Goal: Task Accomplishment & Management: Use online tool/utility

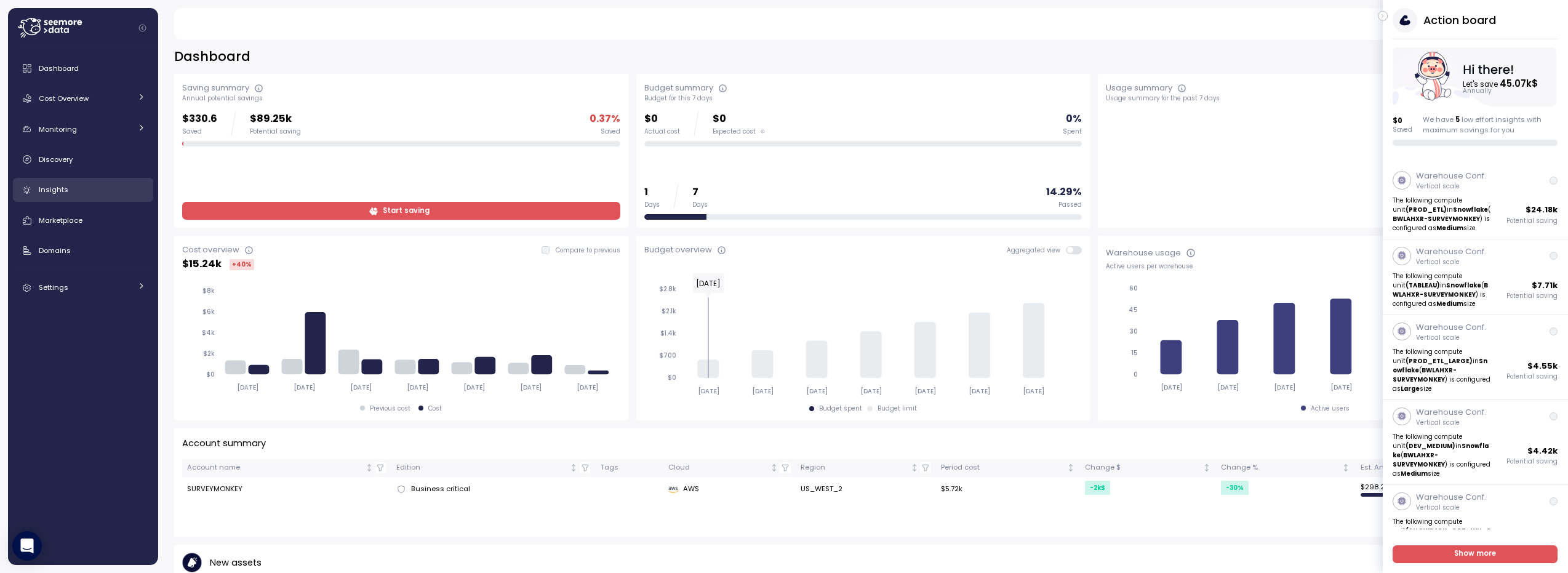
click at [75, 185] on div "Insights" at bounding box center [92, 189] width 106 height 12
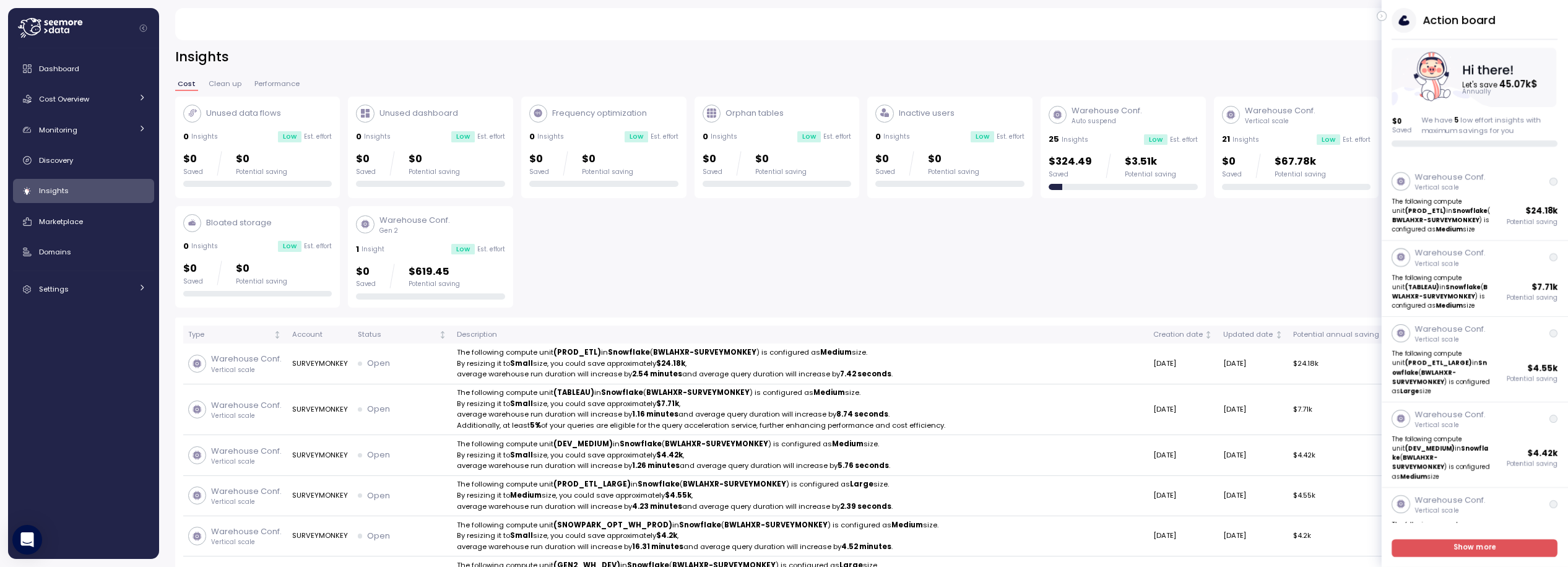
click at [1385, 12] on button "button" at bounding box center [1382, 16] width 10 height 10
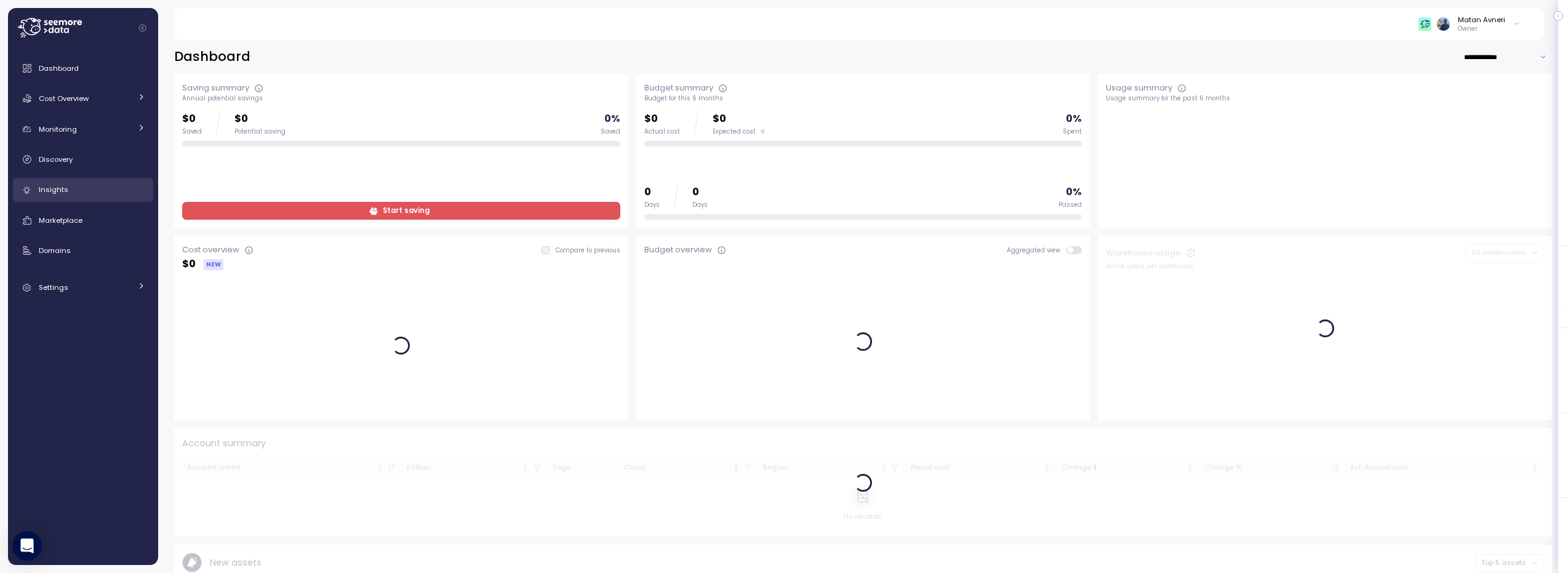
click at [72, 188] on div "Insights" at bounding box center [92, 189] width 106 height 12
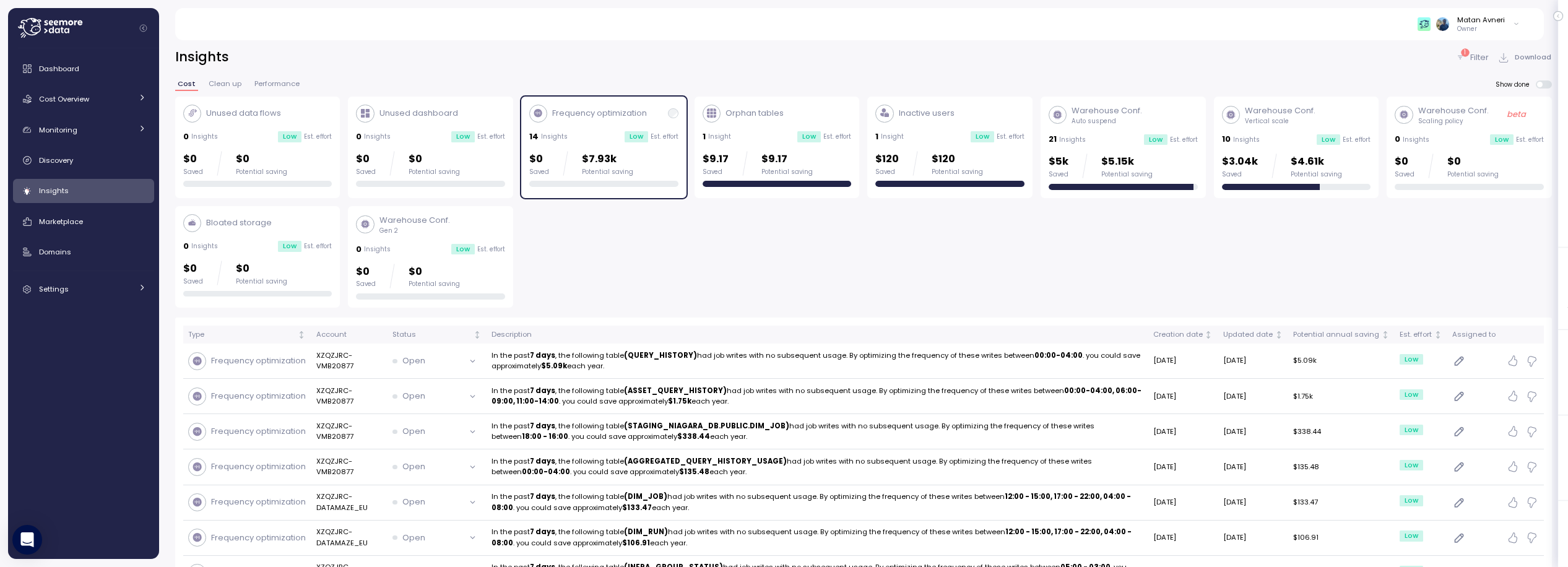
click at [550, 151] on div "$0 Saved $7.93k Potential saving" at bounding box center [581, 163] width 104 height 25
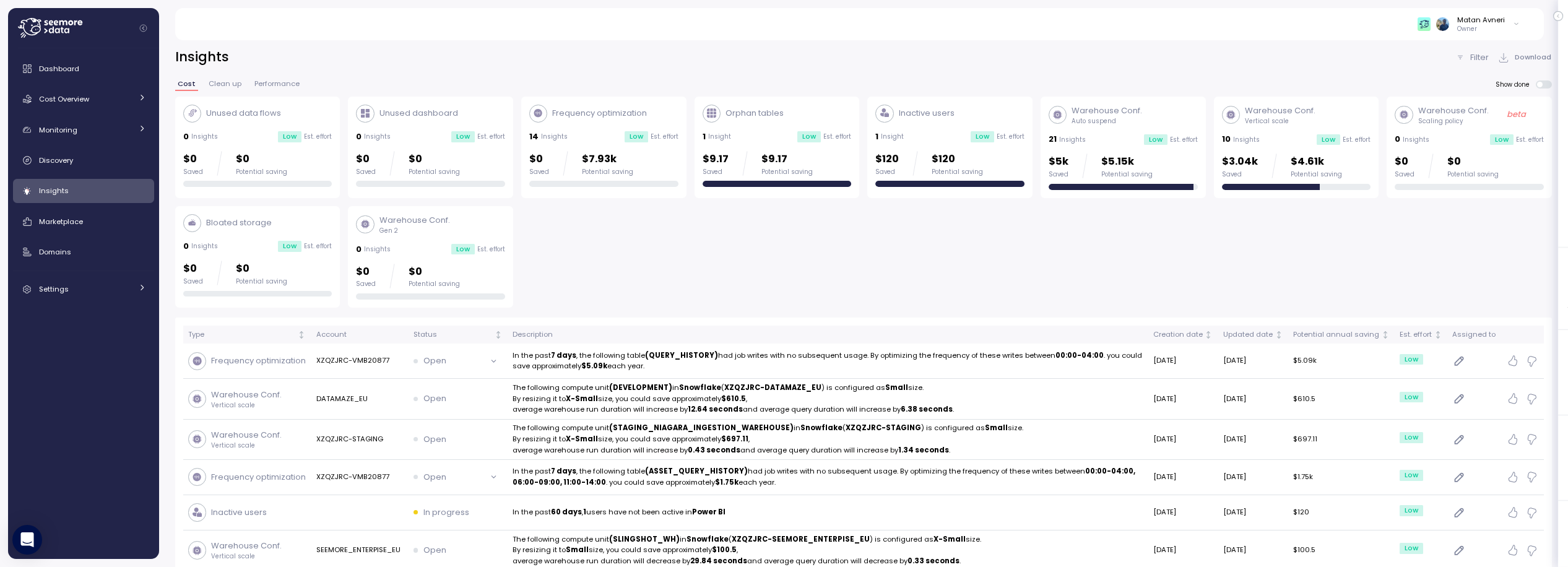
click at [210, 87] on span "Clean up" at bounding box center [225, 84] width 33 height 7
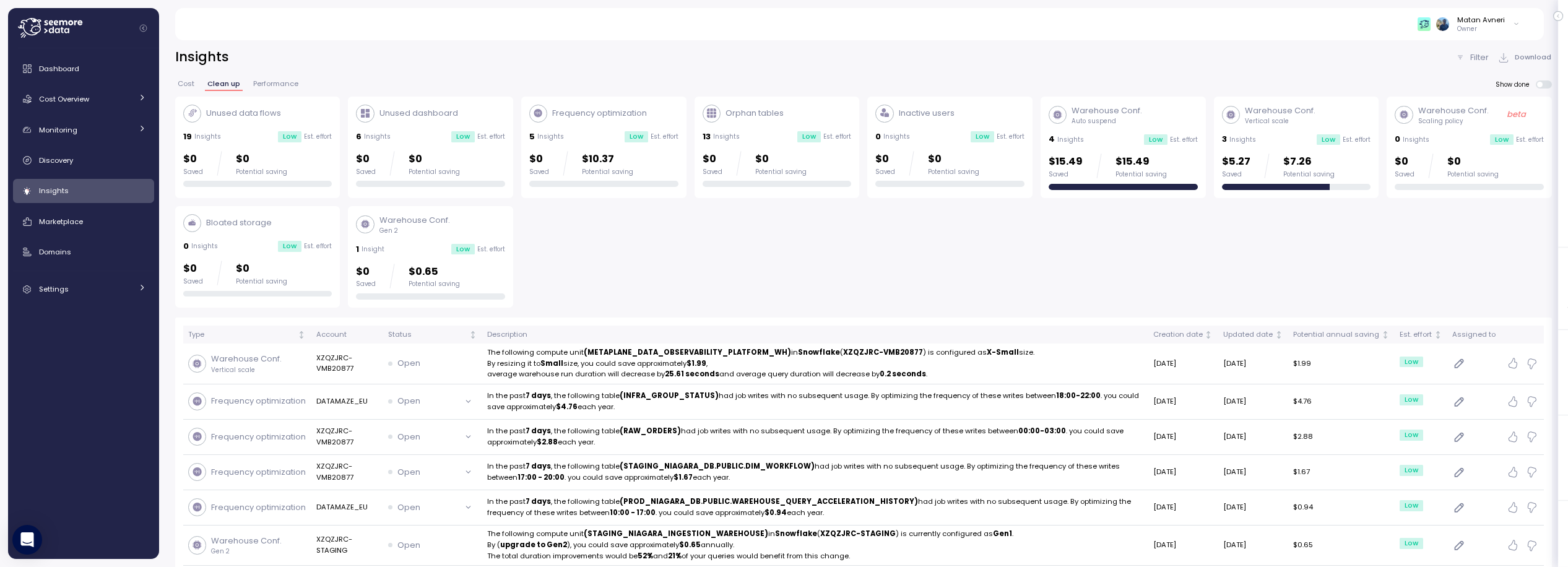
click at [177, 84] on span "Cost" at bounding box center [186, 84] width 16 height 7
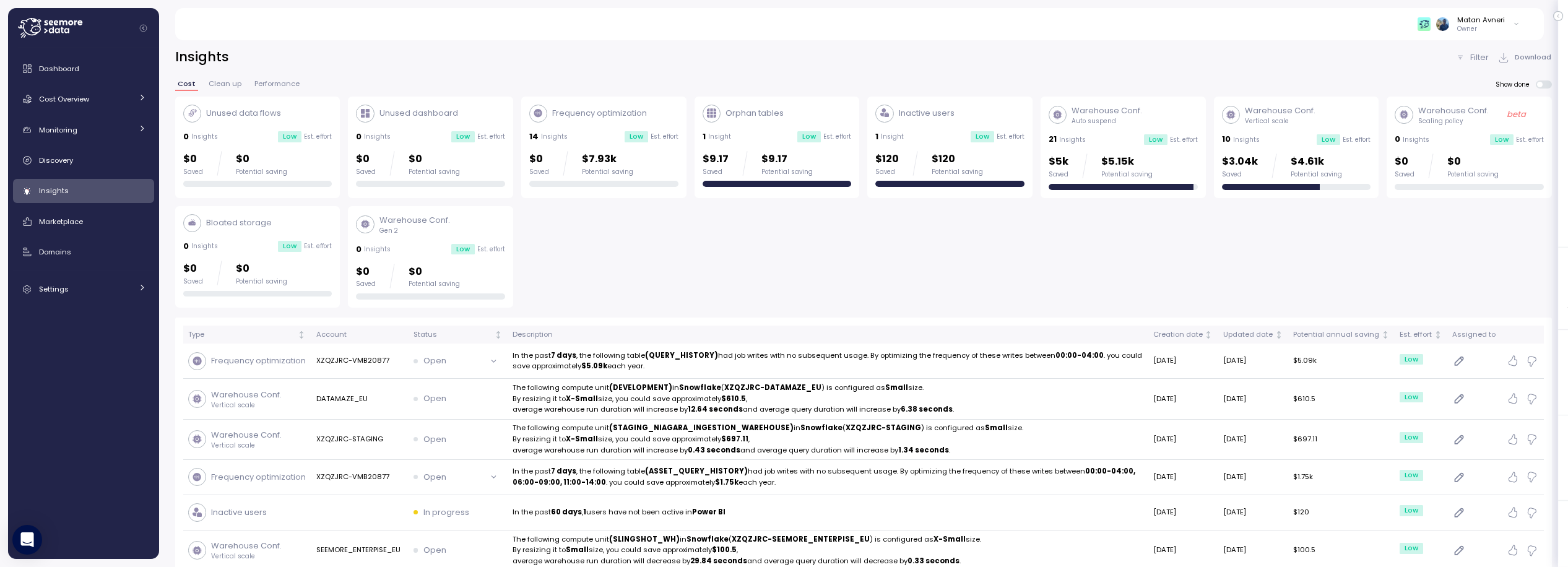
click at [209, 84] on span "Clean up" at bounding box center [225, 84] width 33 height 7
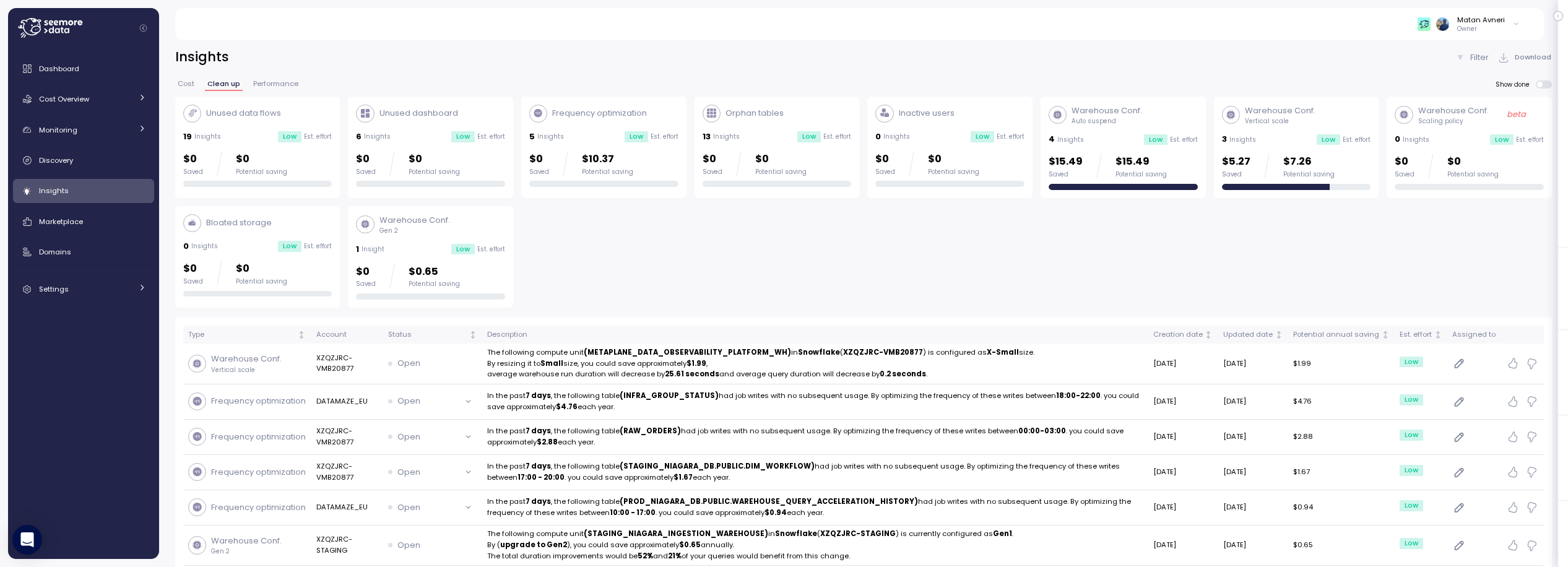
click at [242, 148] on div "Unused data flows 19 Insights Low Est. effort $0 Saved $0 Potential saving" at bounding box center [258, 146] width 149 height 83
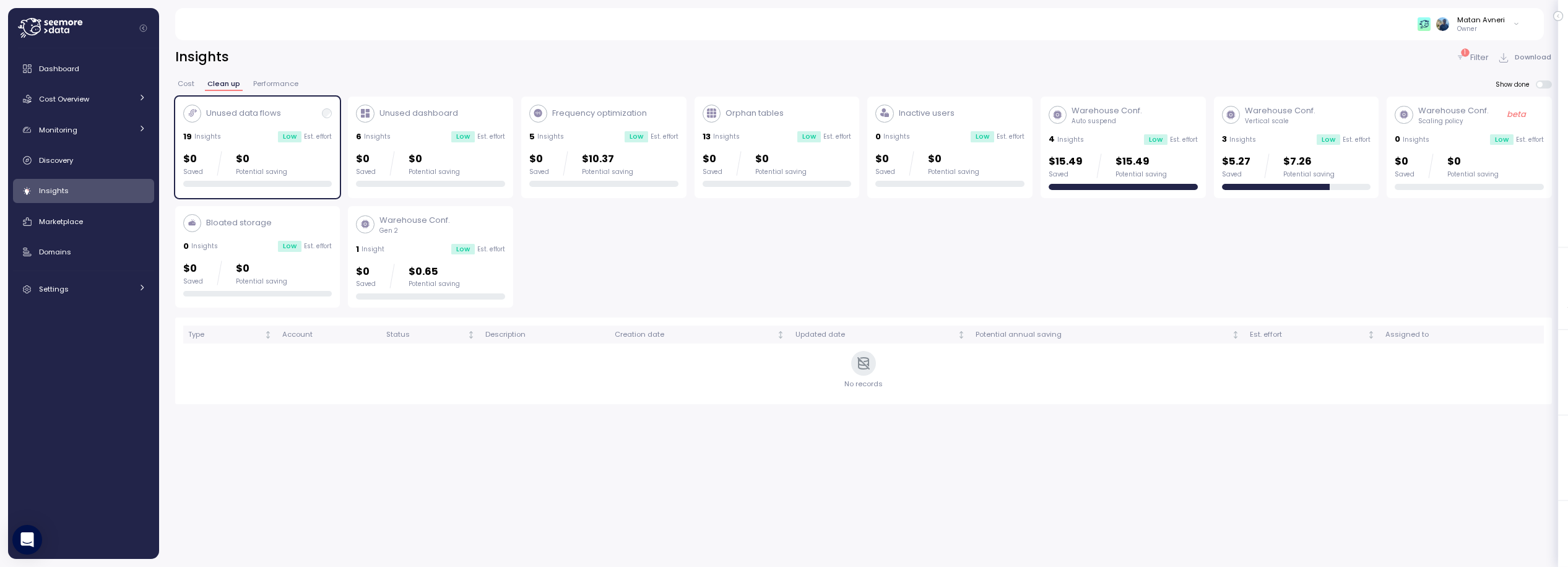
click at [1536, 86] on span "Show done" at bounding box center [1515, 85] width 40 height 8
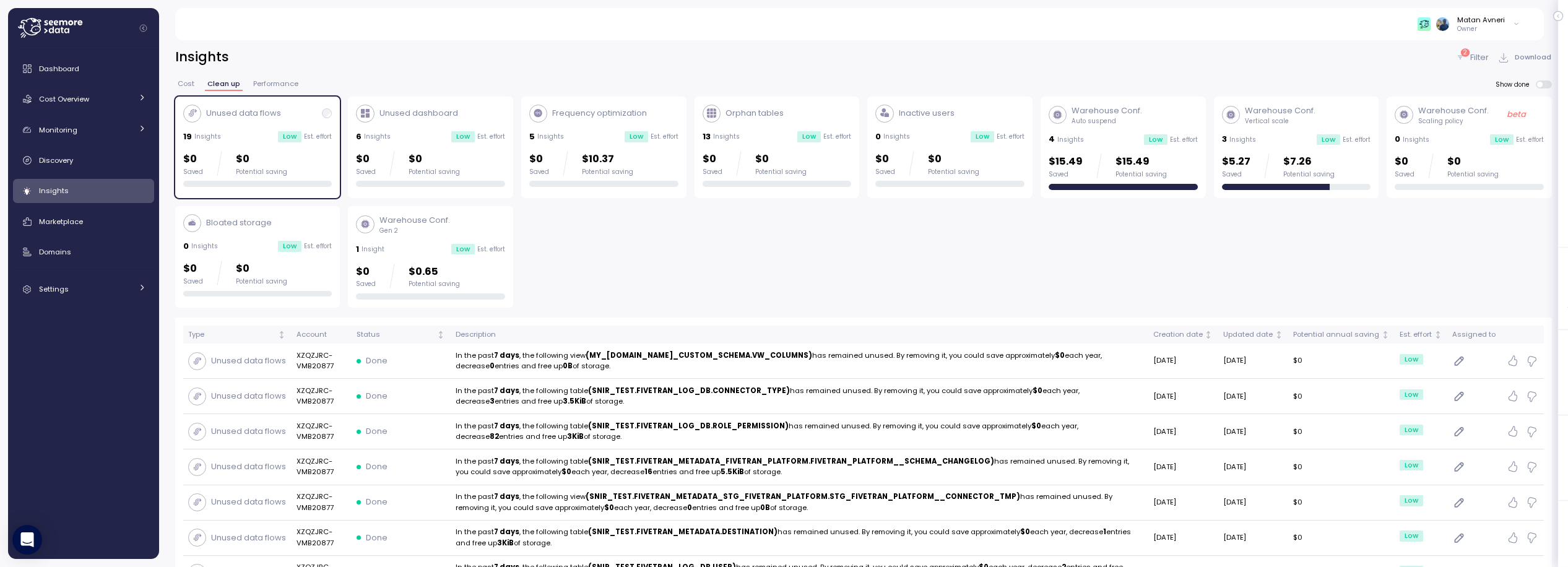
click at [223, 145] on div "Unused data flows 19 Insights Low Est. effort $0 Saved $0 Potential saving" at bounding box center [258, 146] width 149 height 83
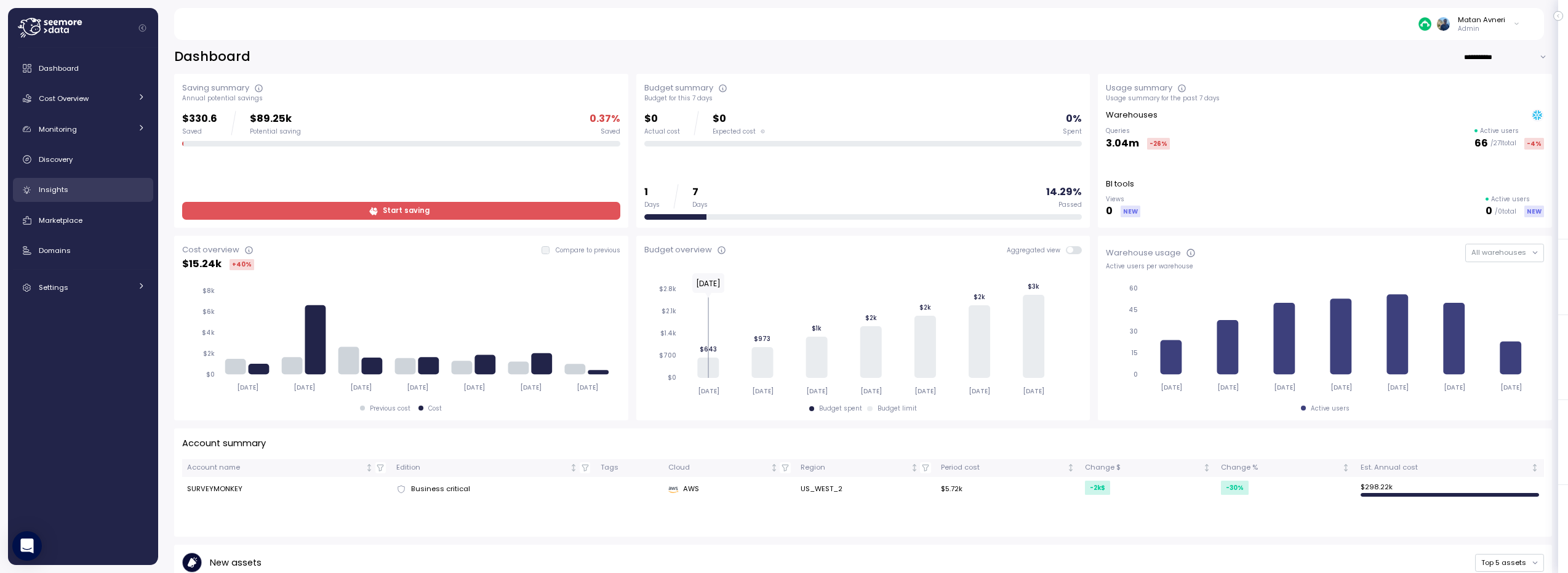
click at [78, 189] on div "Insights" at bounding box center [92, 189] width 106 height 12
